Goal: Download file/media

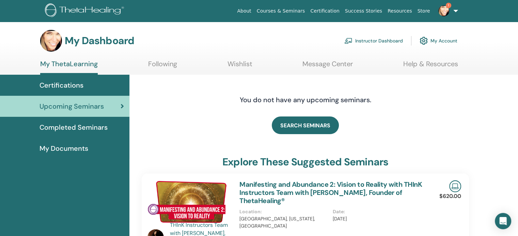
click at [360, 42] on link "Instructor Dashboard" at bounding box center [373, 40] width 59 height 15
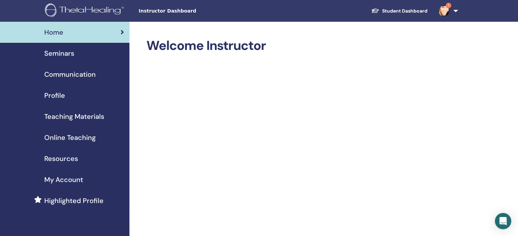
click at [60, 52] on span "Seminars" at bounding box center [59, 53] width 30 height 10
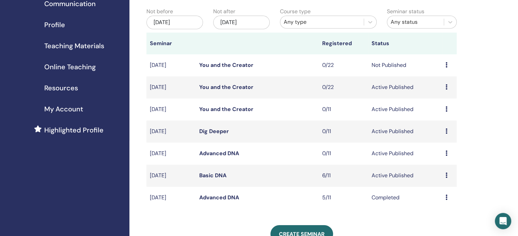
scroll to position [71, 0]
click at [443, 175] on td "Preview Edit Attendees Cancel" at bounding box center [449, 175] width 15 height 22
click at [446, 175] on icon at bounding box center [446, 174] width 2 height 5
click at [439, 200] on link "Attendees" at bounding box center [441, 201] width 26 height 7
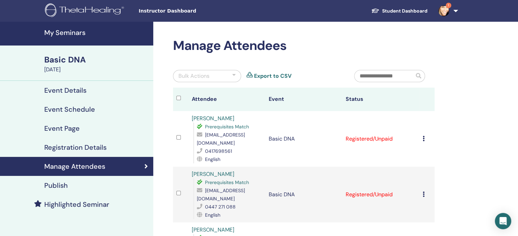
click at [423, 140] on icon at bounding box center [423, 138] width 2 height 5
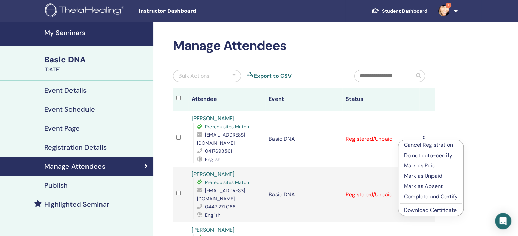
click at [420, 211] on link "Download Certificate" at bounding box center [430, 210] width 53 height 7
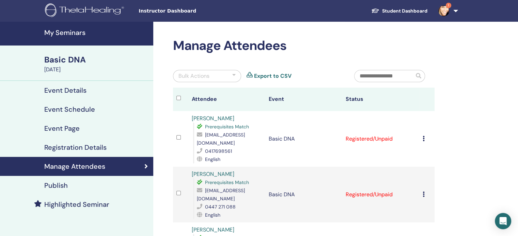
click at [423, 192] on icon at bounding box center [423, 194] width 2 height 5
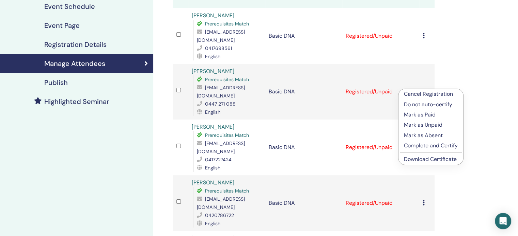
scroll to position [105, 0]
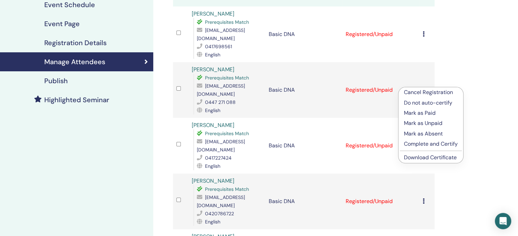
click at [440, 159] on link "Download Certificate" at bounding box center [430, 157] width 53 height 7
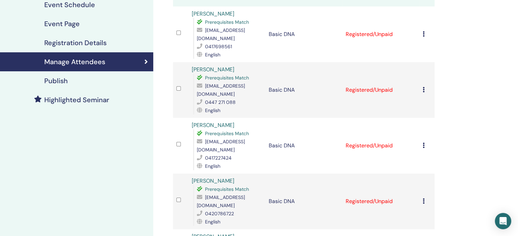
click at [423, 143] on icon at bounding box center [423, 145] width 2 height 5
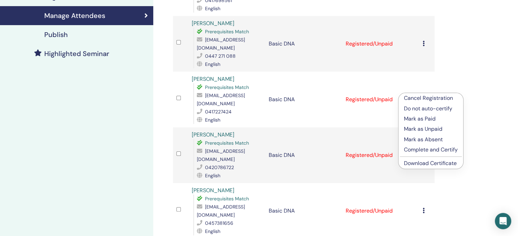
scroll to position [153, 0]
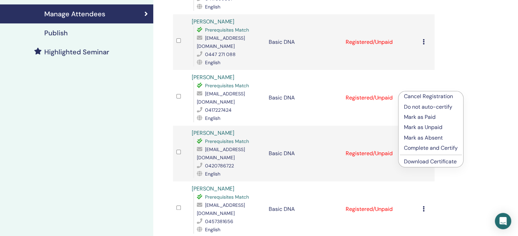
click at [431, 160] on link "Download Certificate" at bounding box center [430, 161] width 53 height 7
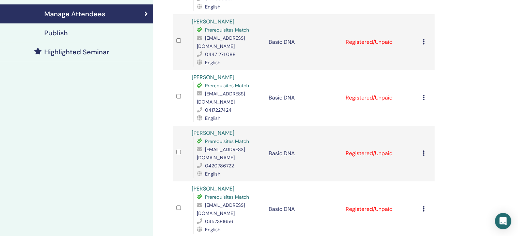
click at [424, 95] on icon at bounding box center [423, 97] width 2 height 5
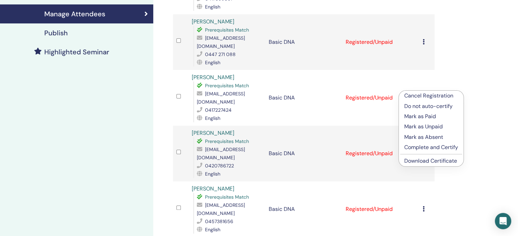
click at [423, 161] on link "Download Certificate" at bounding box center [430, 161] width 53 height 7
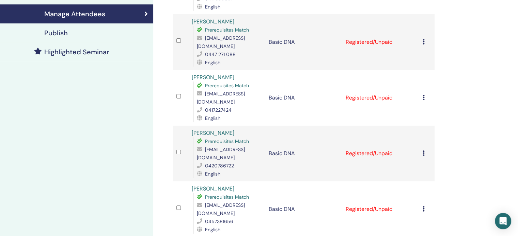
click at [422, 151] on icon at bounding box center [423, 153] width 2 height 5
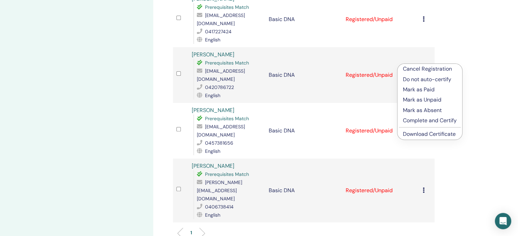
scroll to position [234, 0]
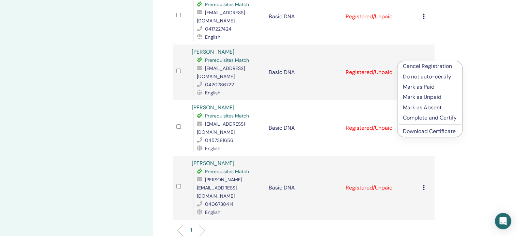
click at [429, 132] on link "Download Certificate" at bounding box center [429, 131] width 53 height 7
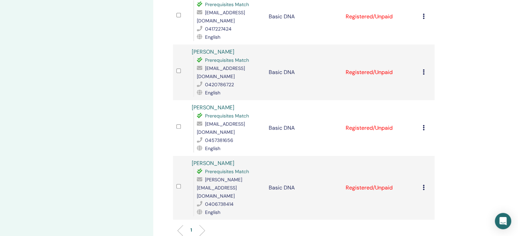
click at [423, 125] on icon at bounding box center [423, 127] width 2 height 5
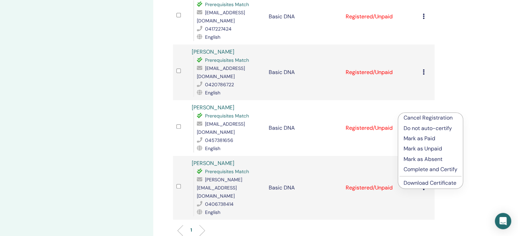
click at [437, 182] on link "Download Certificate" at bounding box center [429, 183] width 53 height 7
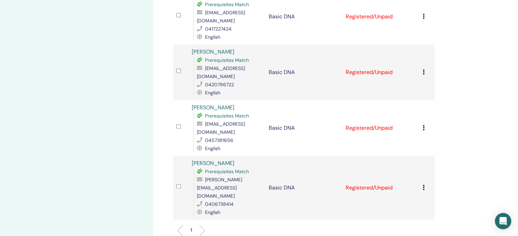
click at [422, 185] on icon at bounding box center [423, 187] width 2 height 5
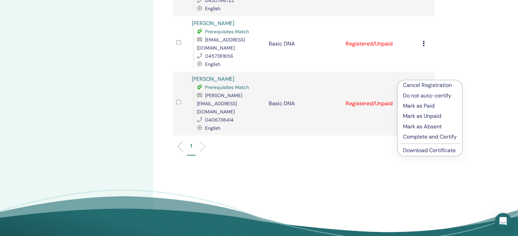
scroll to position [324, 0]
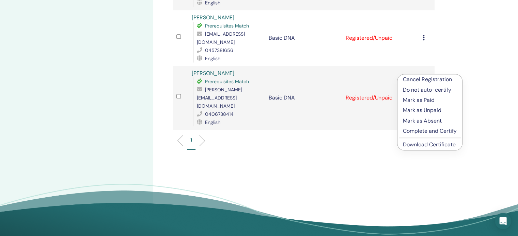
click at [438, 144] on link "Download Certificate" at bounding box center [429, 144] width 53 height 7
